Goal: Navigation & Orientation: Understand site structure

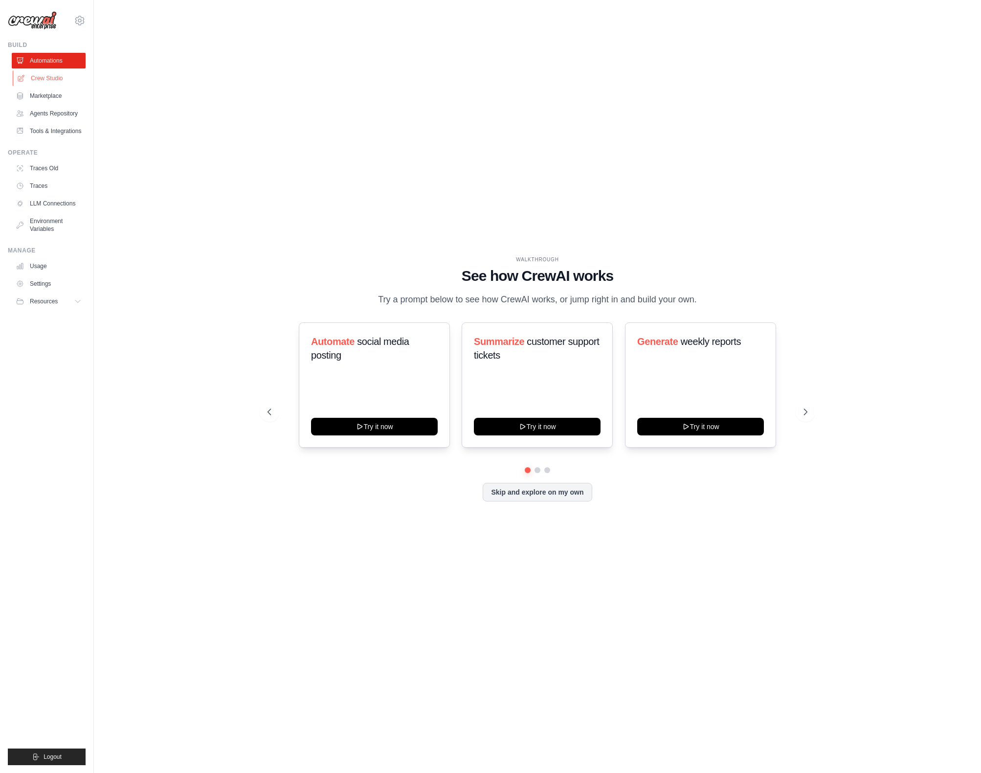
click at [60, 80] on link "Crew Studio" at bounding box center [50, 78] width 74 height 16
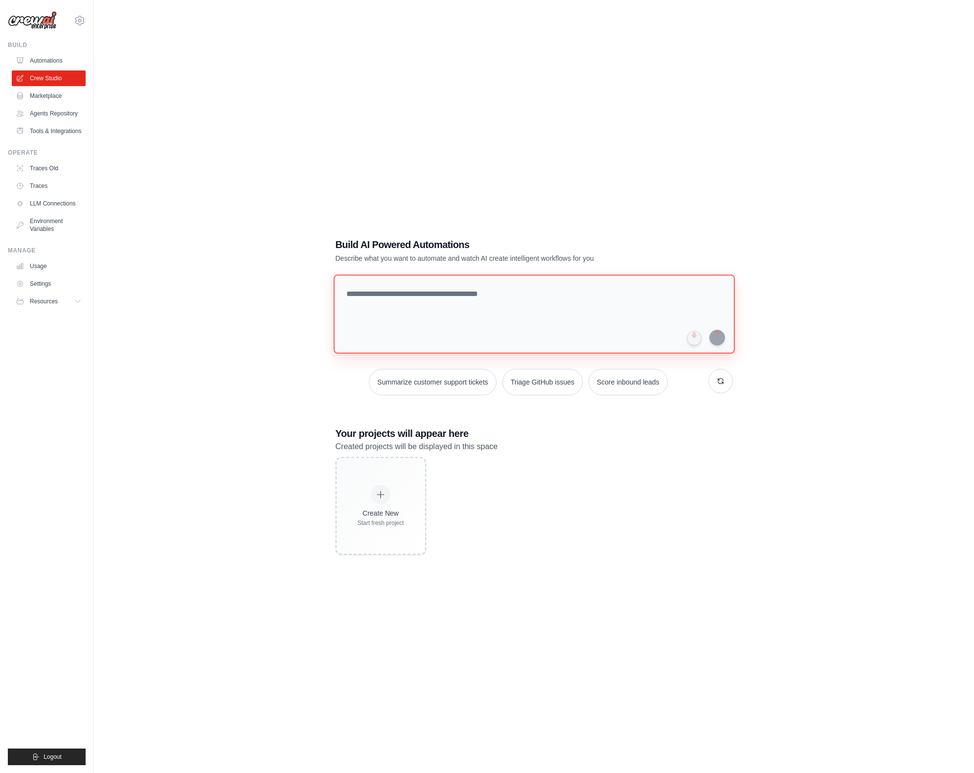
click at [446, 305] on textarea at bounding box center [533, 313] width 401 height 79
click at [52, 98] on link "Marketplace" at bounding box center [50, 96] width 74 height 16
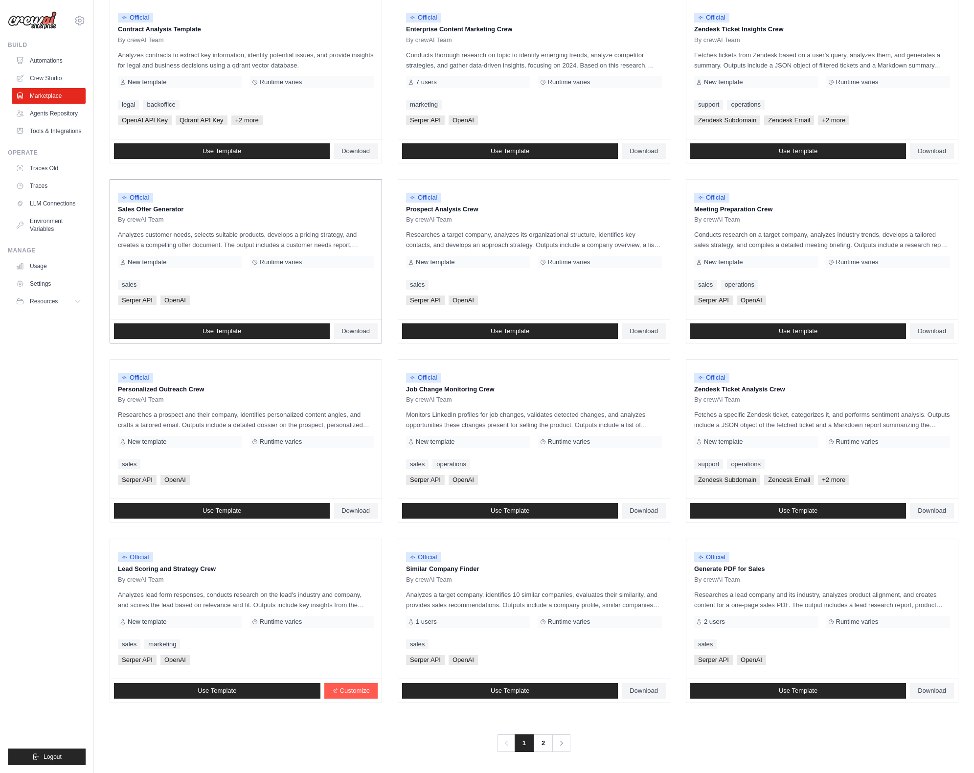
scroll to position [134, 0]
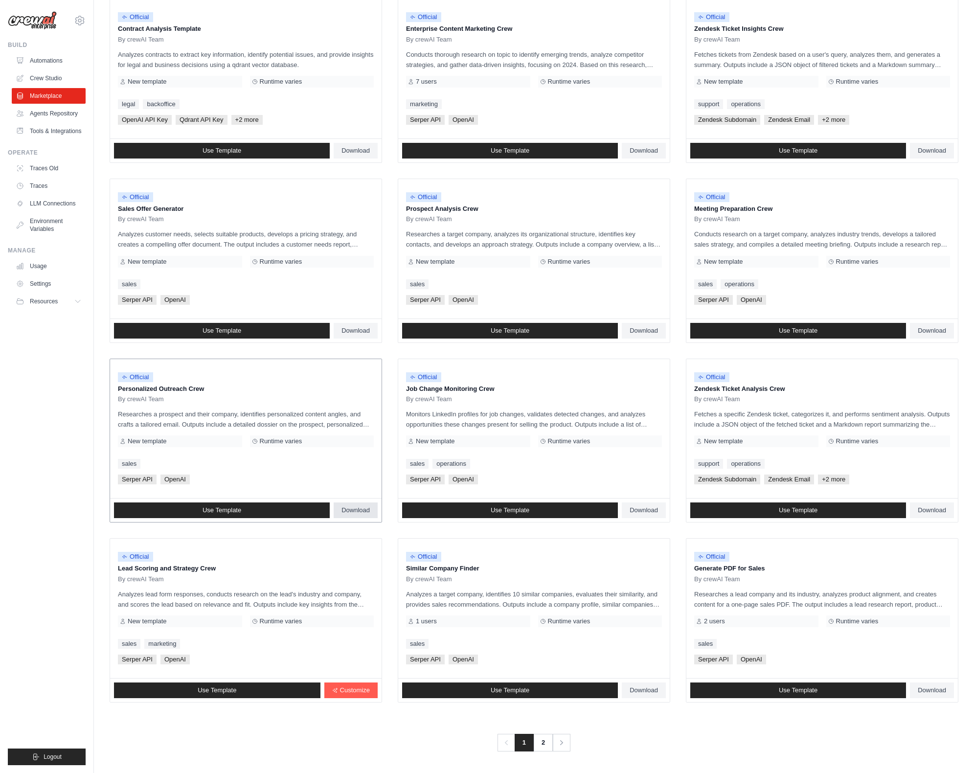
click at [357, 511] on span "Download" at bounding box center [355, 510] width 28 height 8
click at [44, 132] on link "Tools & Integrations" at bounding box center [50, 131] width 74 height 16
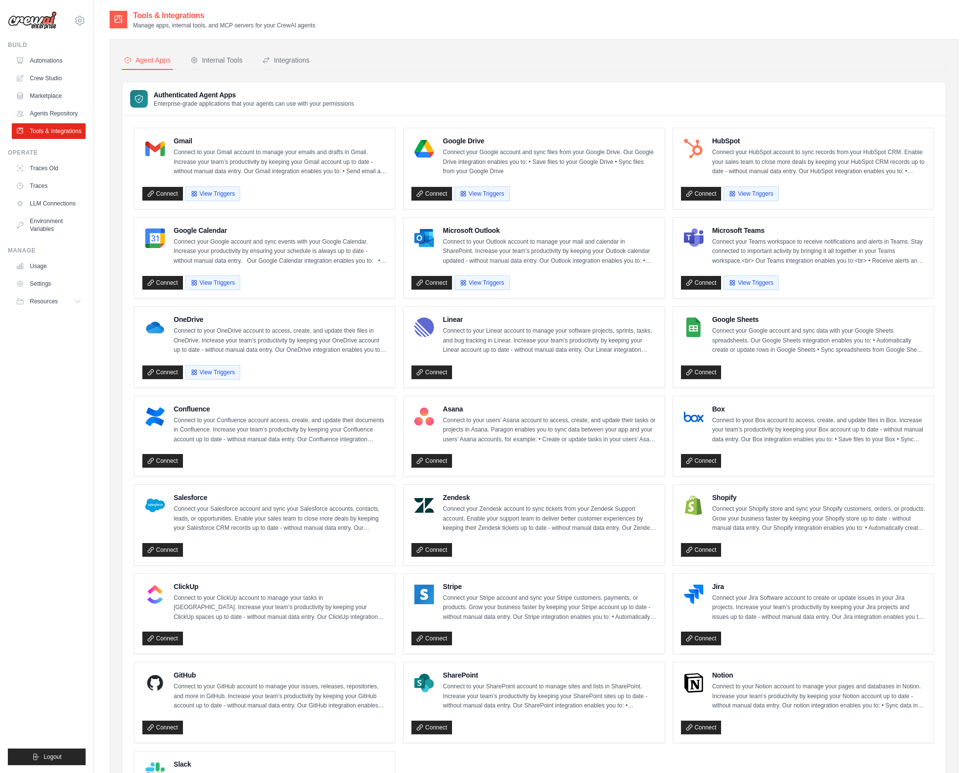
click at [425, 82] on div "Authenticated Agent Apps Enterprise-grade applications that your agents can use…" at bounding box center [533, 99] width 823 height 34
click at [217, 56] on div "Internal Tools" at bounding box center [216, 60] width 52 height 10
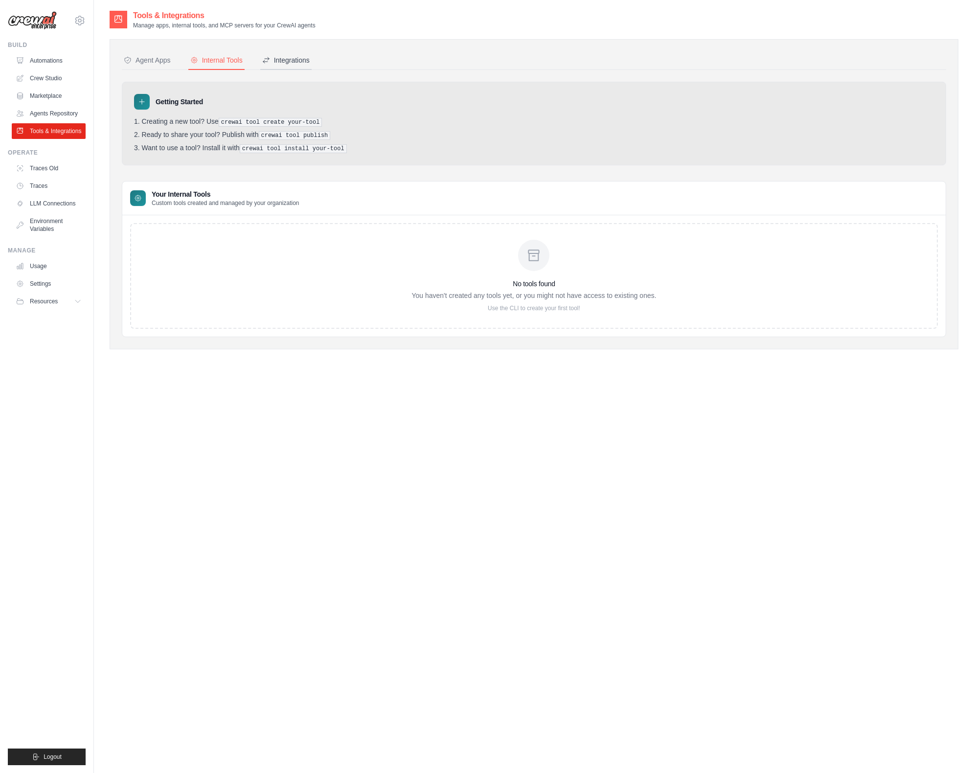
click at [273, 60] on div "Integrations" at bounding box center [285, 60] width 47 height 10
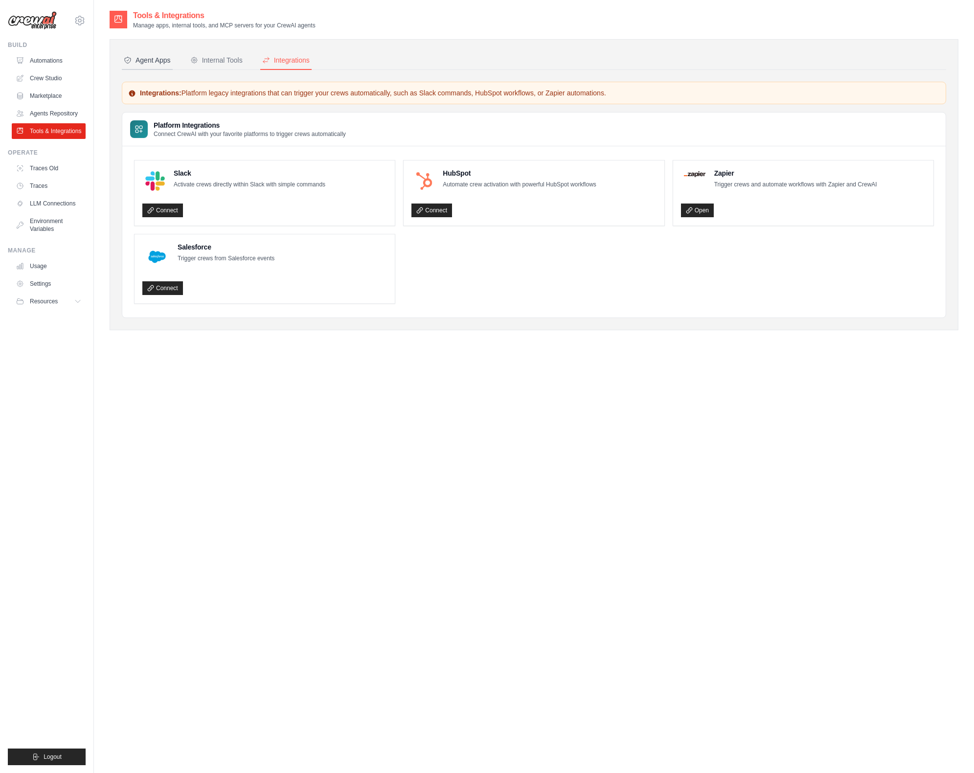
click at [141, 61] on div "Agent Apps" at bounding box center [147, 60] width 47 height 10
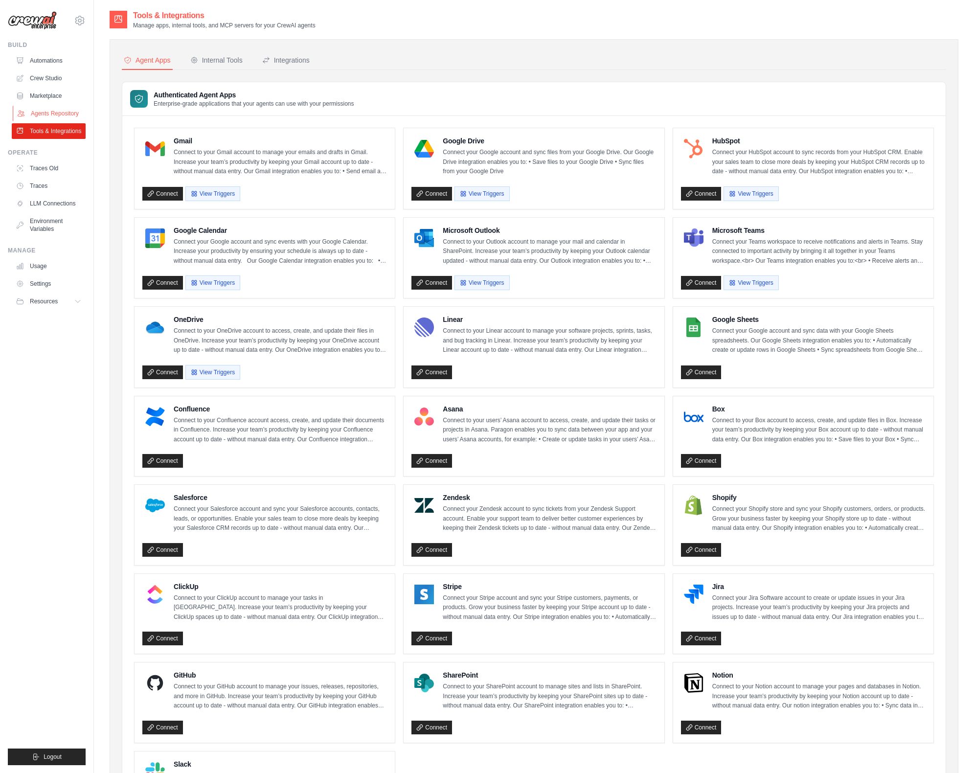
click at [51, 115] on link "Agents Repository" at bounding box center [50, 114] width 74 height 16
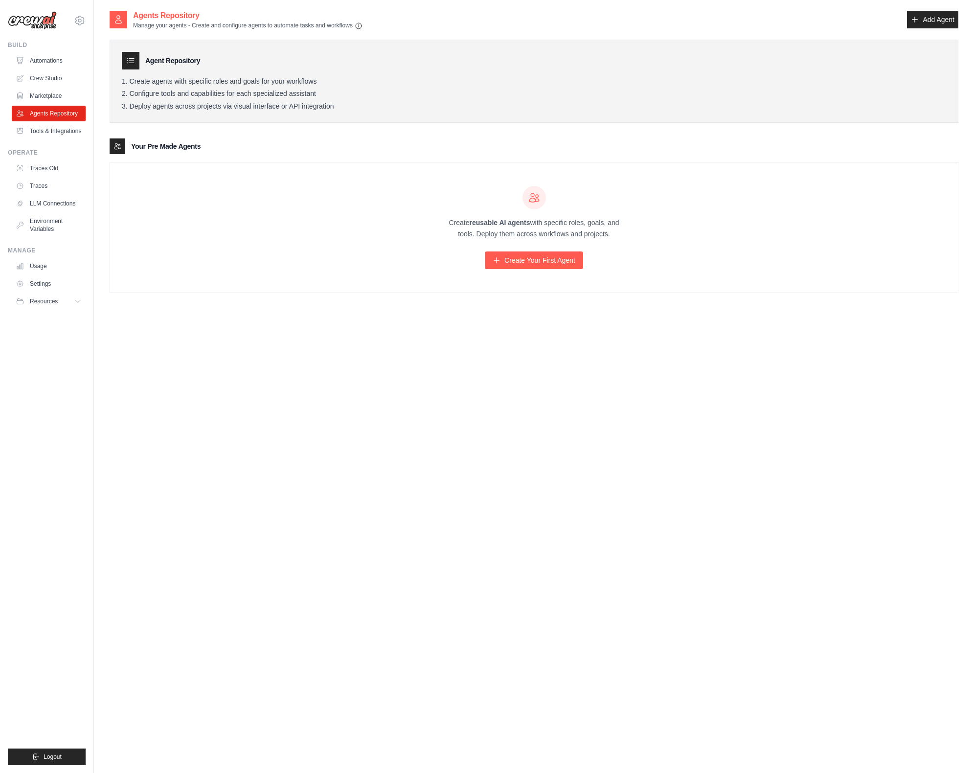
click at [547, 46] on div "Agent Repository Create agents with specific roles and goals for your workflows…" at bounding box center [534, 82] width 849 height 84
